Goal: Find specific page/section: Find specific page/section

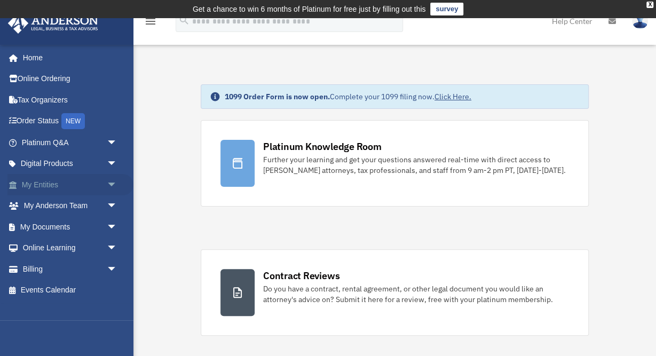
click at [50, 182] on link "My Entities arrow_drop_down" at bounding box center [70, 184] width 126 height 21
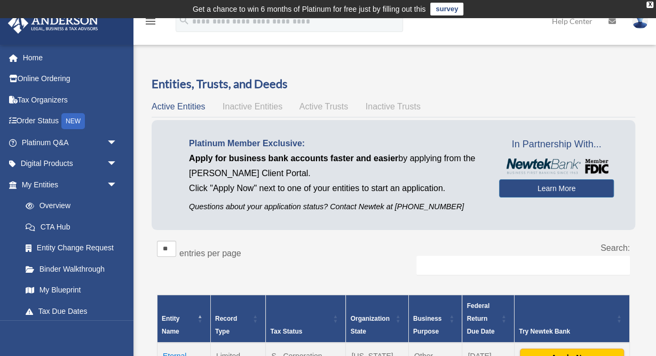
click at [338, 255] on div "** ** ** *** entries per page" at bounding box center [271, 254] width 228 height 27
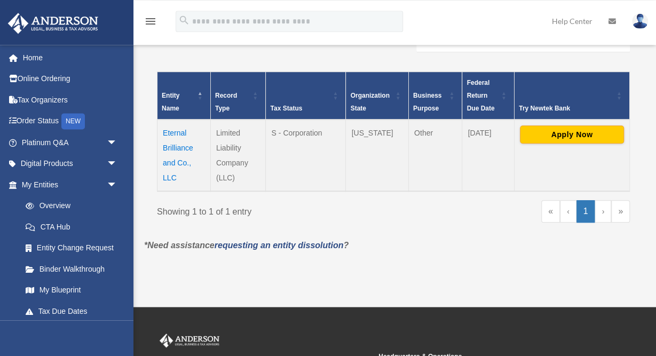
scroll to position [250, 0]
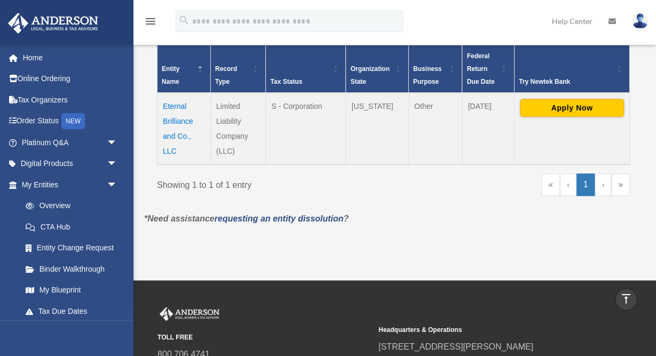
click at [178, 107] on td "Eternal Brilliance and Co., LLC" at bounding box center [183, 129] width 53 height 72
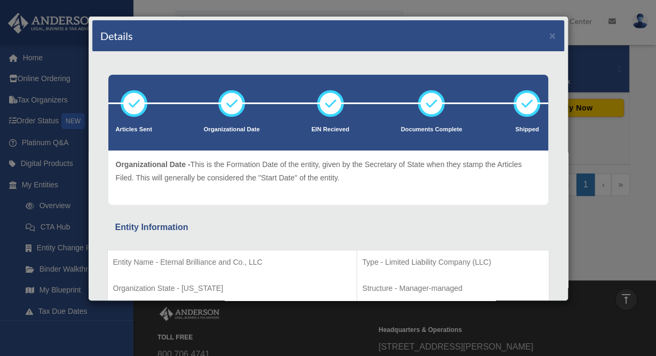
click at [287, 230] on div "Entity Information" at bounding box center [328, 227] width 426 height 15
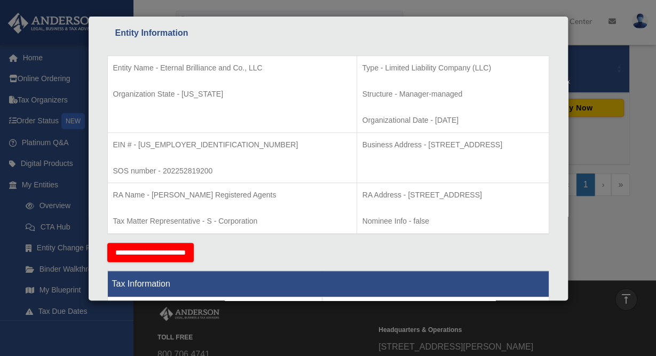
scroll to position [0, 0]
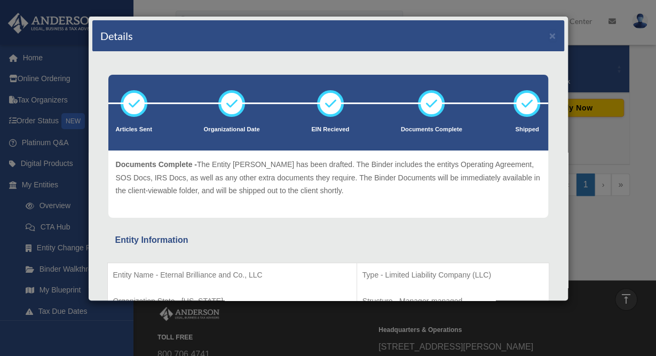
click at [549, 34] on div "Details ×" at bounding box center [328, 35] width 472 height 31
click at [550, 35] on button "×" at bounding box center [552, 35] width 7 height 11
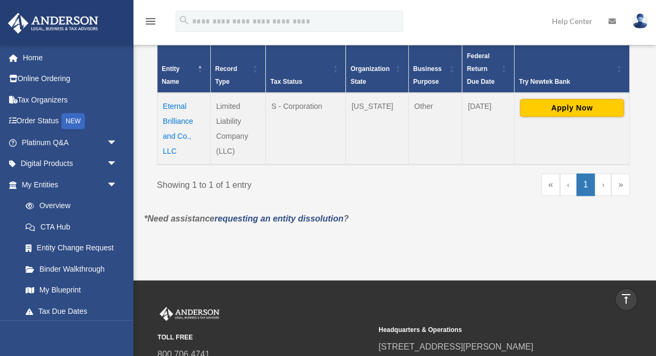
click at [438, 215] on p "*Need assistance requesting an entity dissolution ?" at bounding box center [393, 218] width 514 height 15
